Goal: Information Seeking & Learning: Learn about a topic

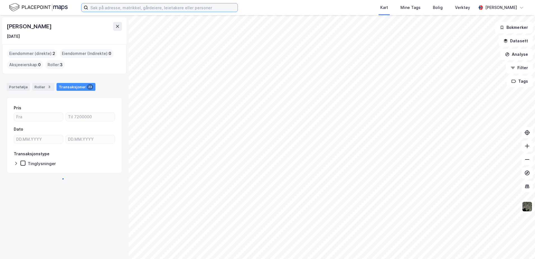
click at [151, 7] on input at bounding box center [163, 7] width 150 height 8
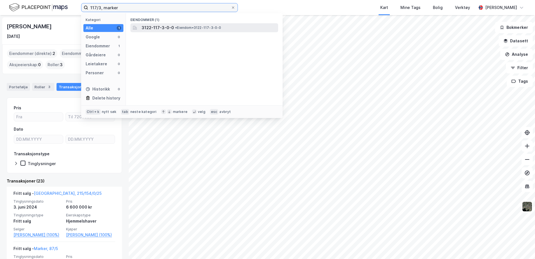
type input "117/3, marker"
click at [155, 29] on span "3122-117-3-0-0" at bounding box center [158, 27] width 32 height 7
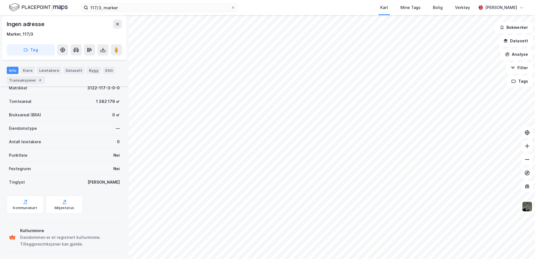
scroll to position [46, 0]
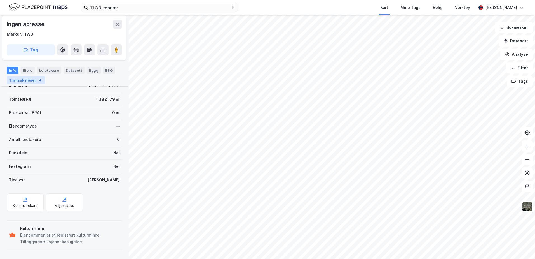
click at [25, 80] on div "Transaksjoner 4" at bounding box center [26, 80] width 38 height 8
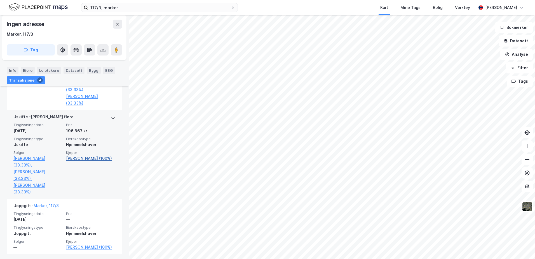
scroll to position [266, 0]
